Goal: Contribute content: Contribute content

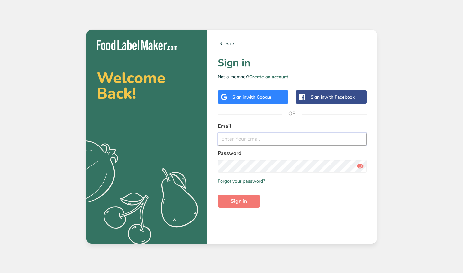
type input "[EMAIL_ADDRESS][DOMAIN_NAME]"
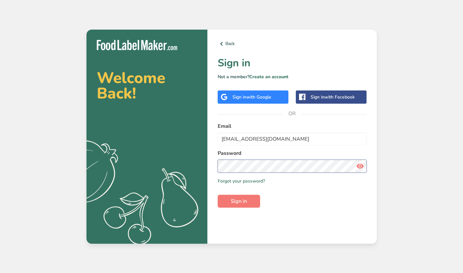
click at [239, 201] on button "Sign in" at bounding box center [239, 200] width 42 height 13
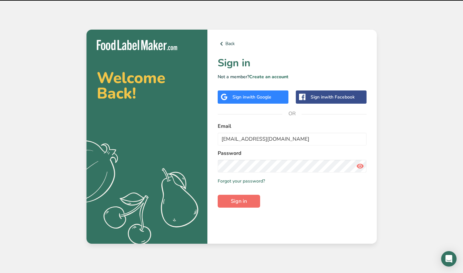
click at [239, 201] on span "Sign in" at bounding box center [239, 201] width 16 height 8
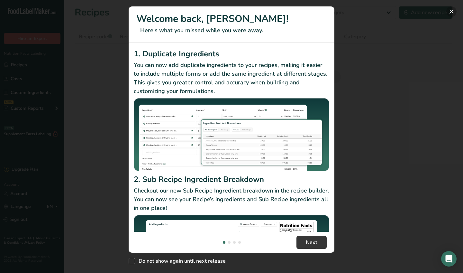
click at [452, 10] on button "New Features" at bounding box center [451, 11] width 10 height 10
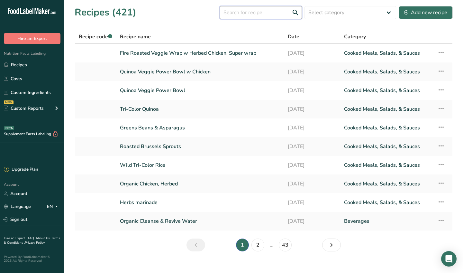
click at [248, 13] on input "text" at bounding box center [261, 12] width 82 height 13
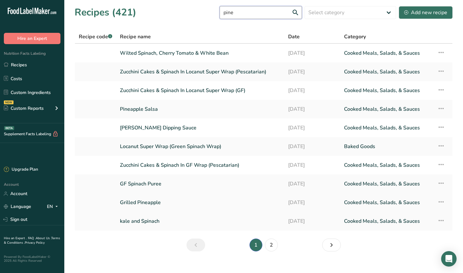
type input "pine"
click at [145, 205] on link "Grilled Pineapple" at bounding box center [200, 202] width 160 height 14
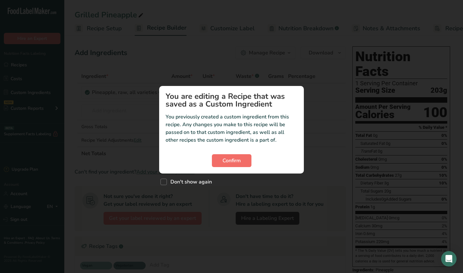
click at [239, 160] on span "Confirm" at bounding box center [231, 161] width 18 height 8
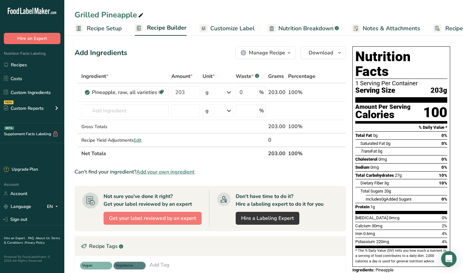
click at [43, 38] on button "Hire an Expert" at bounding box center [32, 38] width 57 height 11
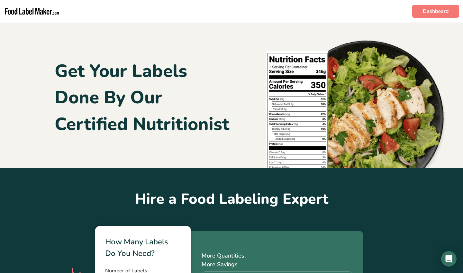
scroll to position [0, 0]
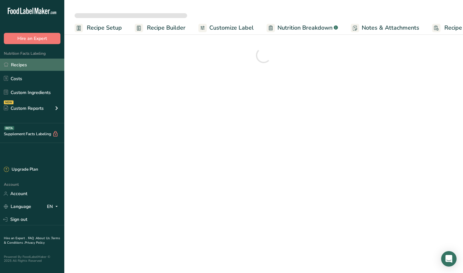
click at [21, 64] on link "Recipes" at bounding box center [32, 65] width 64 height 12
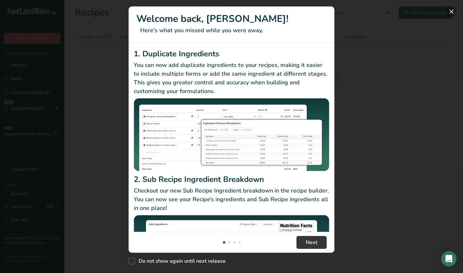
click at [450, 11] on button "New Features" at bounding box center [451, 11] width 10 height 10
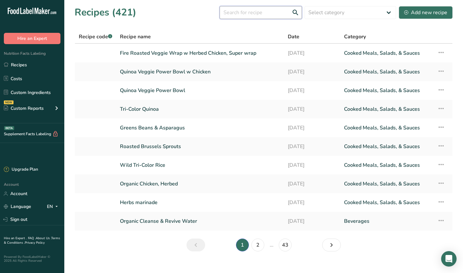
click at [257, 12] on input "text" at bounding box center [261, 12] width 82 height 13
type input "pineapple"
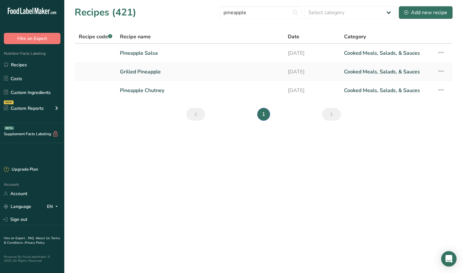
click at [426, 14] on div "Add new recipe" at bounding box center [425, 13] width 43 height 8
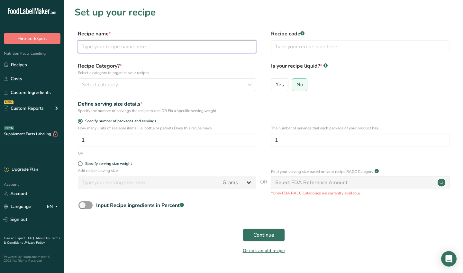
click at [140, 45] on input "text" at bounding box center [167, 46] width 178 height 13
paste input "Grilled Pineapple with Cinnamon & Mint"
type input "Grilled Pineapple with Cinnamon & Mint"
click at [175, 86] on div "Select category" at bounding box center [165, 85] width 166 height 8
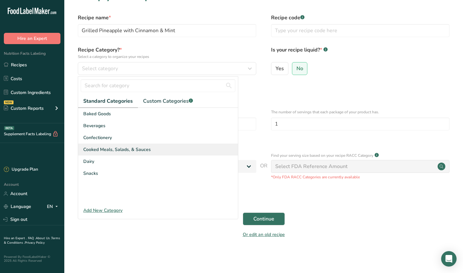
scroll to position [16, 0]
click at [149, 151] on div "Cooked Meals, Salads, & Sauces" at bounding box center [158, 150] width 160 height 12
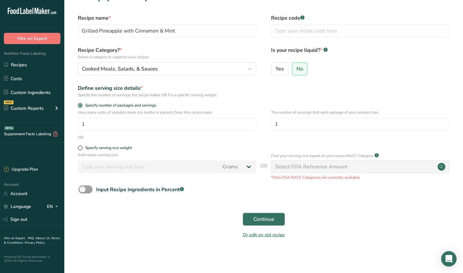
click at [260, 223] on button "Continue" at bounding box center [264, 218] width 42 height 13
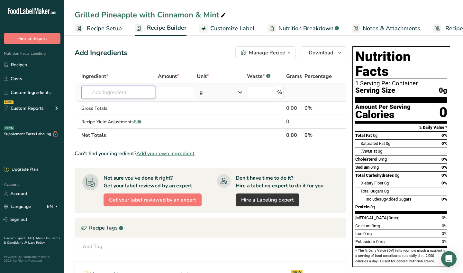
click at [143, 95] on input "text" at bounding box center [118, 92] width 74 height 13
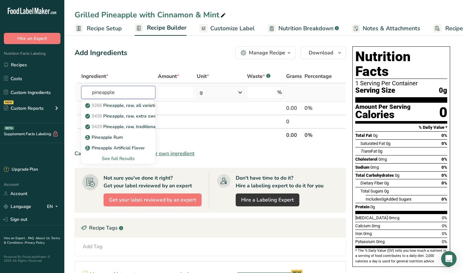
type input "pineapple"
click at [127, 160] on div "See full Results" at bounding box center [118, 158] width 64 height 7
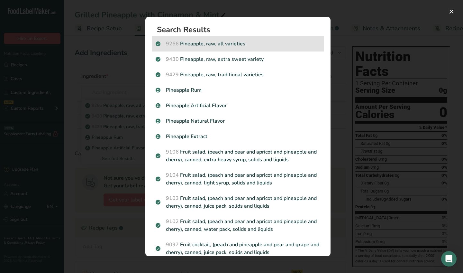
click at [201, 43] on p "9266 Pineapple, raw, all varieties" at bounding box center [238, 44] width 165 height 8
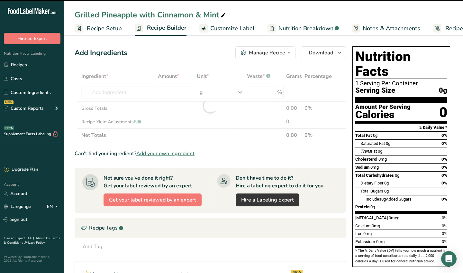
type input "0"
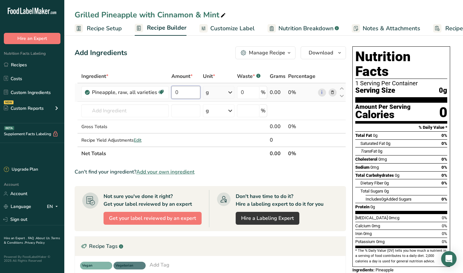
click at [188, 94] on input "0" at bounding box center [185, 92] width 29 height 13
type input "12222"
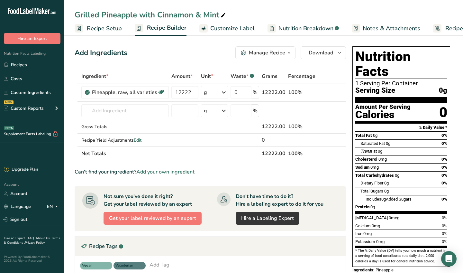
click at [163, 63] on div "Add Ingredients Manage Recipe Delete Recipe Duplicate Recipe Scale Recipe Save …" at bounding box center [212, 226] width 275 height 365
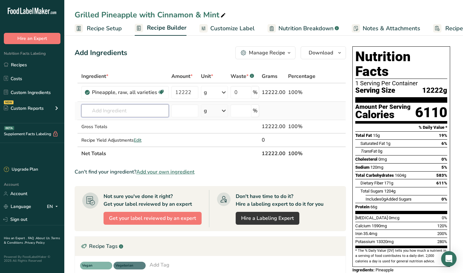
click at [120, 114] on input "text" at bounding box center [124, 110] width 87 height 13
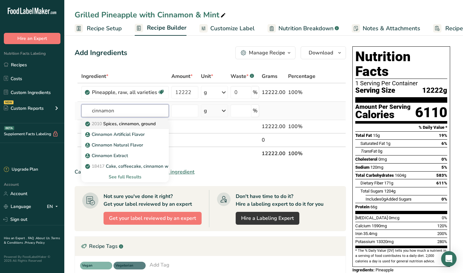
type input "cinnamon"
click at [141, 125] on p "2010 Spices, cinnamon, ground" at bounding box center [120, 123] width 69 height 7
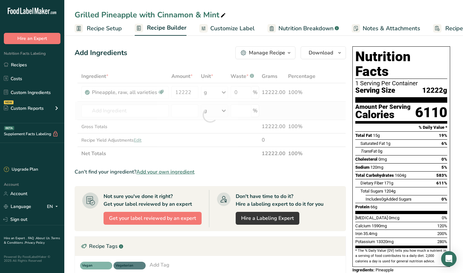
type input "Spices, cinnamon, ground"
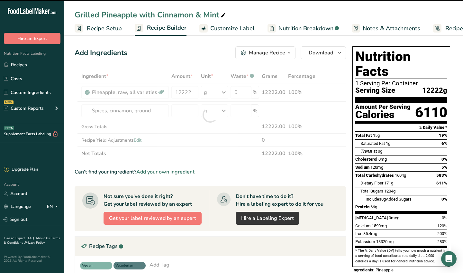
type input "0"
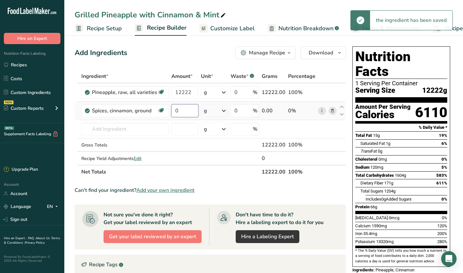
click at [185, 111] on input "0" at bounding box center [184, 110] width 27 height 13
type input "72"
click at [125, 128] on div "Ingredient * Amount * Unit * Waste * .a-a{fill:#347362;}.b-a{fill:#fff;} Grams …" at bounding box center [210, 123] width 271 height 109
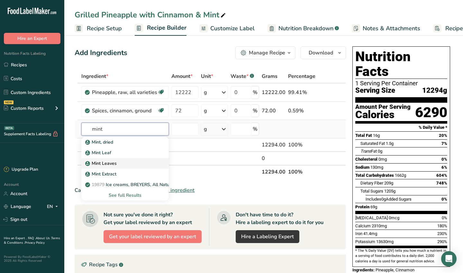
type input "mint"
click at [110, 164] on p "Mint Leaves" at bounding box center [101, 163] width 30 height 7
type input "Mint Leaves"
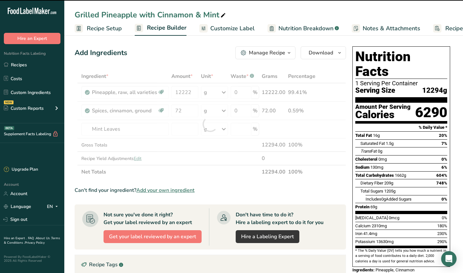
type input "0"
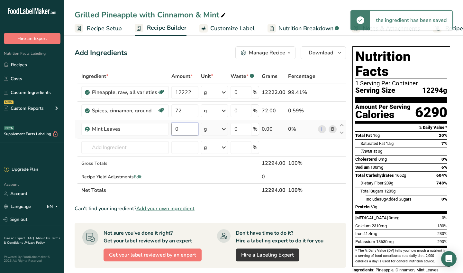
click at [194, 124] on input "0" at bounding box center [184, 128] width 27 height 13
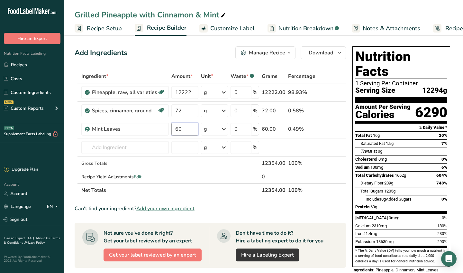
type input "60"
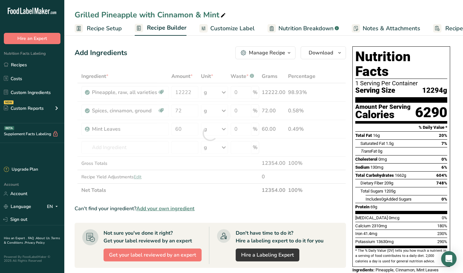
click at [182, 48] on div "Add Ingredients Manage Recipe Delete Recipe Duplicate Recipe Scale Recipe Save …" at bounding box center [210, 52] width 271 height 13
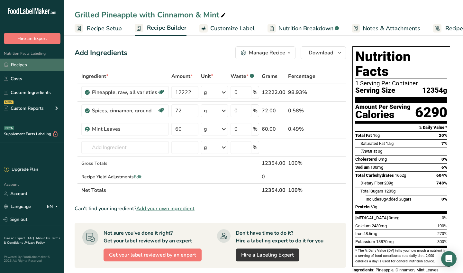
click at [29, 63] on link "Recipes" at bounding box center [32, 65] width 64 height 12
